Goal: Browse casually

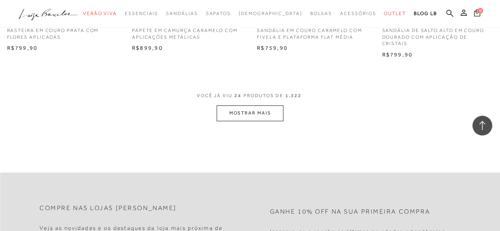
scroll to position [1339, 0]
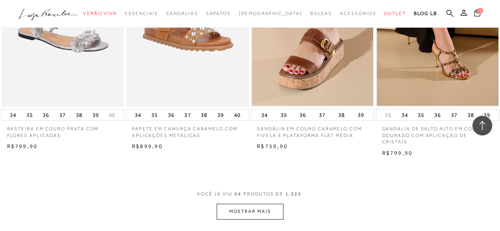
click at [261, 213] on button "MOSTRAR MAIS" at bounding box center [250, 211] width 66 height 15
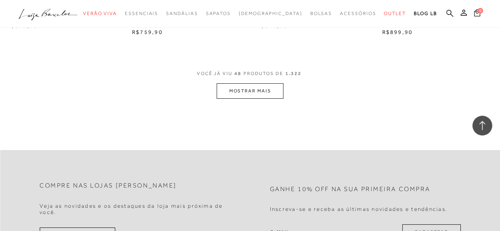
scroll to position [2881, 0]
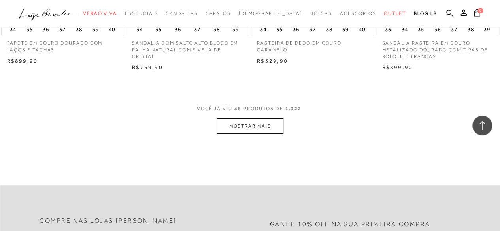
click at [250, 122] on button "MOSTRAR MAIS" at bounding box center [250, 126] width 66 height 15
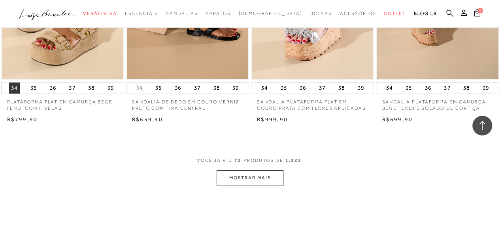
scroll to position [4264, 0]
click at [249, 180] on button "MOSTRAR MAIS" at bounding box center [250, 178] width 66 height 15
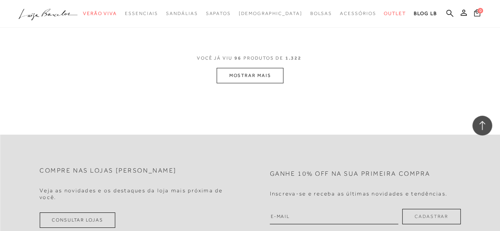
scroll to position [5766, 0]
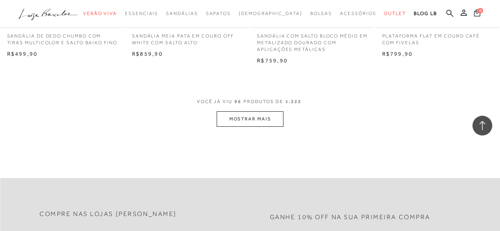
click at [255, 120] on button "MOSTRAR MAIS" at bounding box center [250, 118] width 66 height 15
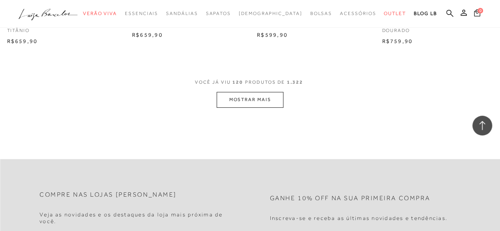
scroll to position [7228, 0]
click at [246, 106] on button "MOSTRAR MAIS" at bounding box center [250, 98] width 66 height 15
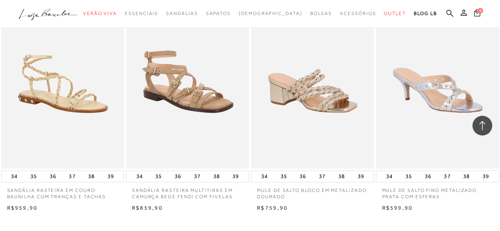
scroll to position [8691, 0]
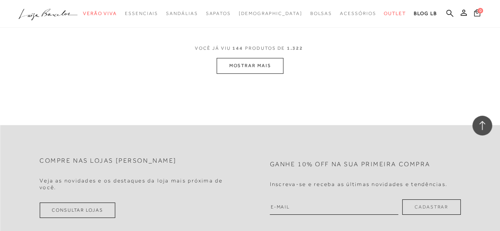
click at [265, 72] on button "MOSTRAR MAIS" at bounding box center [250, 65] width 66 height 15
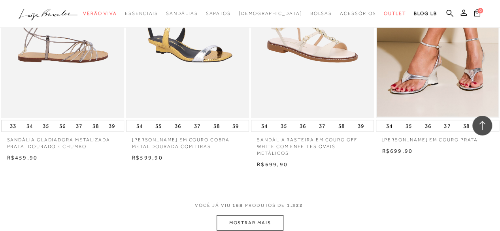
scroll to position [10114, 0]
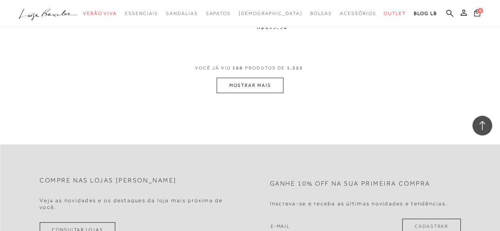
click at [241, 93] on button "MOSTRAR MAIS" at bounding box center [250, 85] width 66 height 15
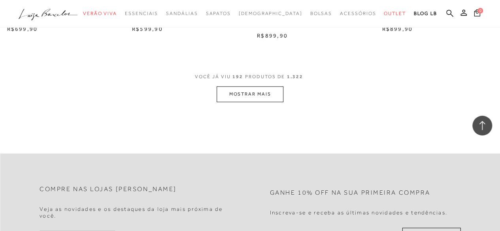
scroll to position [11576, 0]
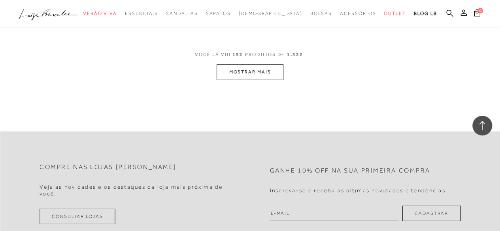
click at [236, 77] on button "MOSTRAR MAIS" at bounding box center [250, 71] width 66 height 15
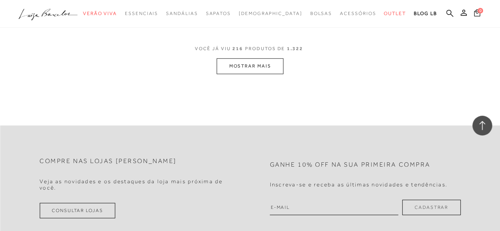
scroll to position [13038, 0]
click at [249, 71] on button "MOSTRAR MAIS" at bounding box center [250, 65] width 66 height 15
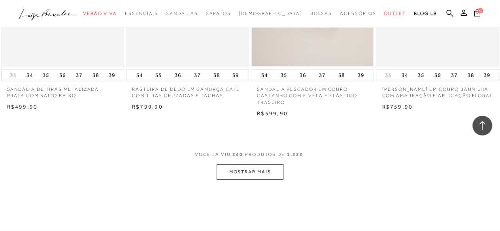
scroll to position [14382, 0]
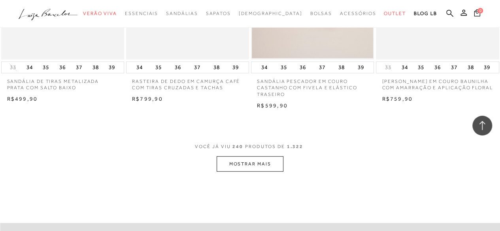
click at [260, 168] on button "MOSTRAR MAIS" at bounding box center [250, 164] width 66 height 15
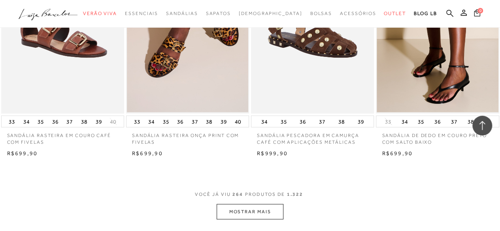
scroll to position [15884, 0]
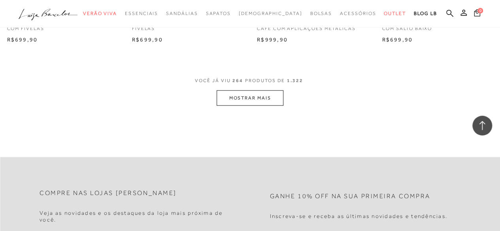
click at [262, 98] on button "MOSTRAR MAIS" at bounding box center [250, 98] width 66 height 15
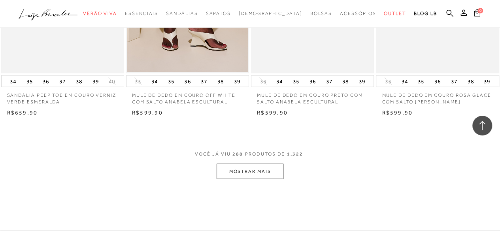
scroll to position [17347, 0]
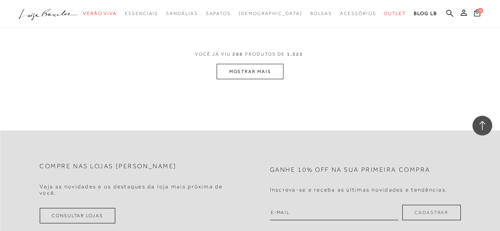
click at [258, 71] on button "MOSTRAR MAIS" at bounding box center [250, 71] width 66 height 15
